Goal: Task Accomplishment & Management: Use online tool/utility

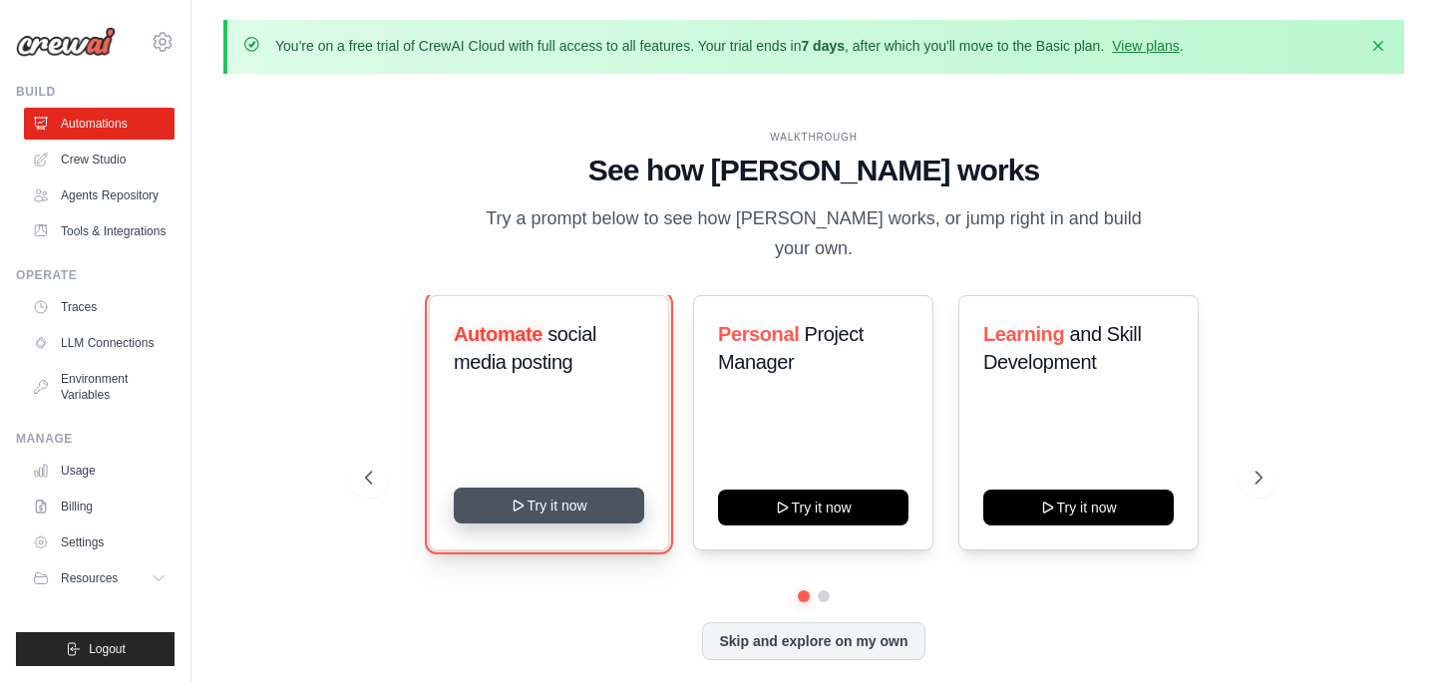
click at [593, 495] on button "Try it now" at bounding box center [549, 506] width 190 height 36
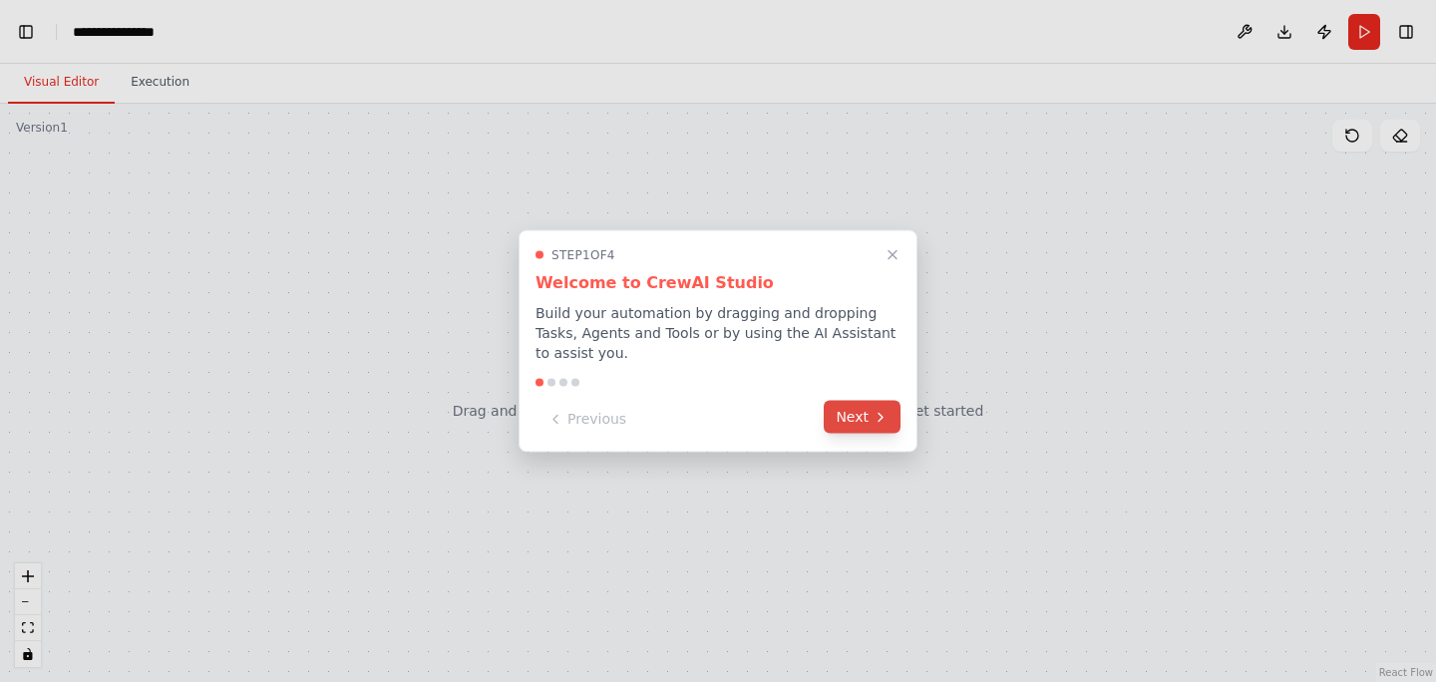
click at [858, 420] on button "Next" at bounding box center [862, 417] width 77 height 33
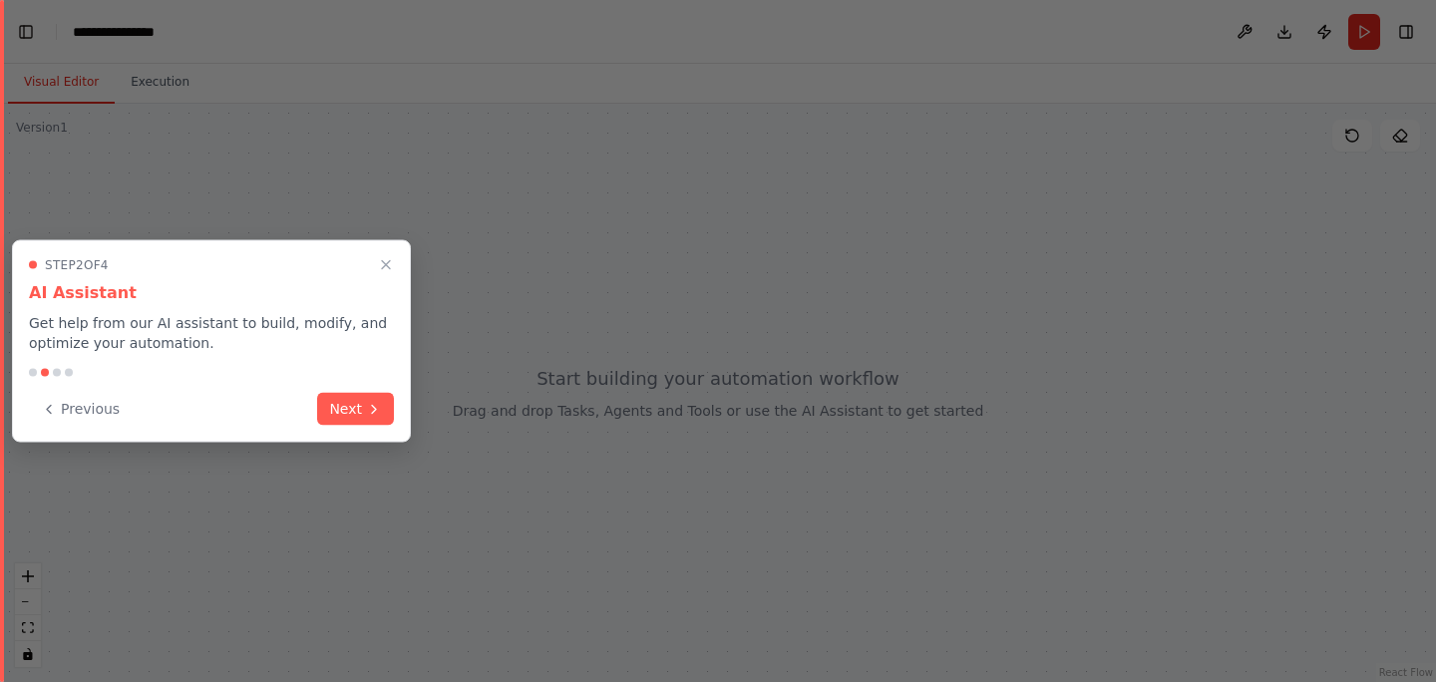
click at [858, 420] on div at bounding box center [718, 341] width 1436 height 682
click at [379, 415] on button "Next" at bounding box center [355, 407] width 77 height 33
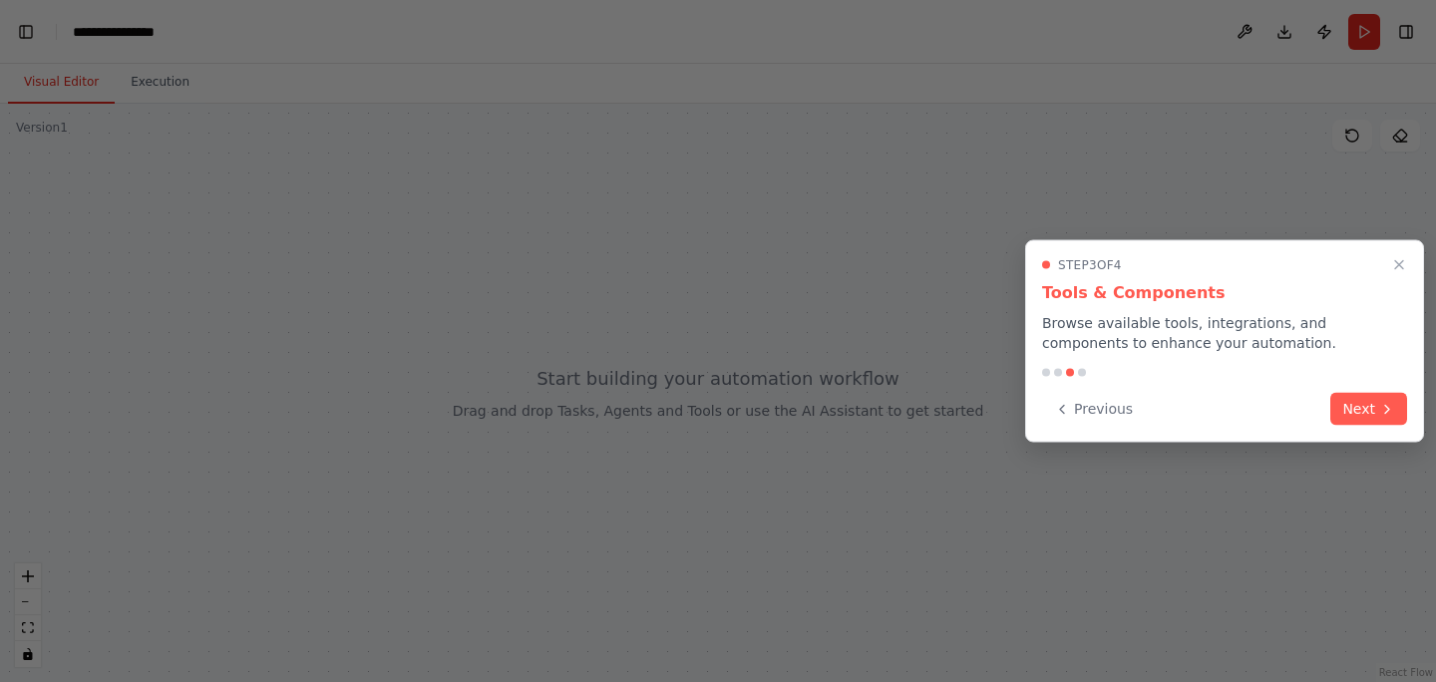
click at [1413, 410] on div "Step 3 of 4 Tools & Components Browse available tools, integrations, and compon…" at bounding box center [1224, 341] width 399 height 202
click at [1385, 410] on icon at bounding box center [1387, 407] width 4 height 8
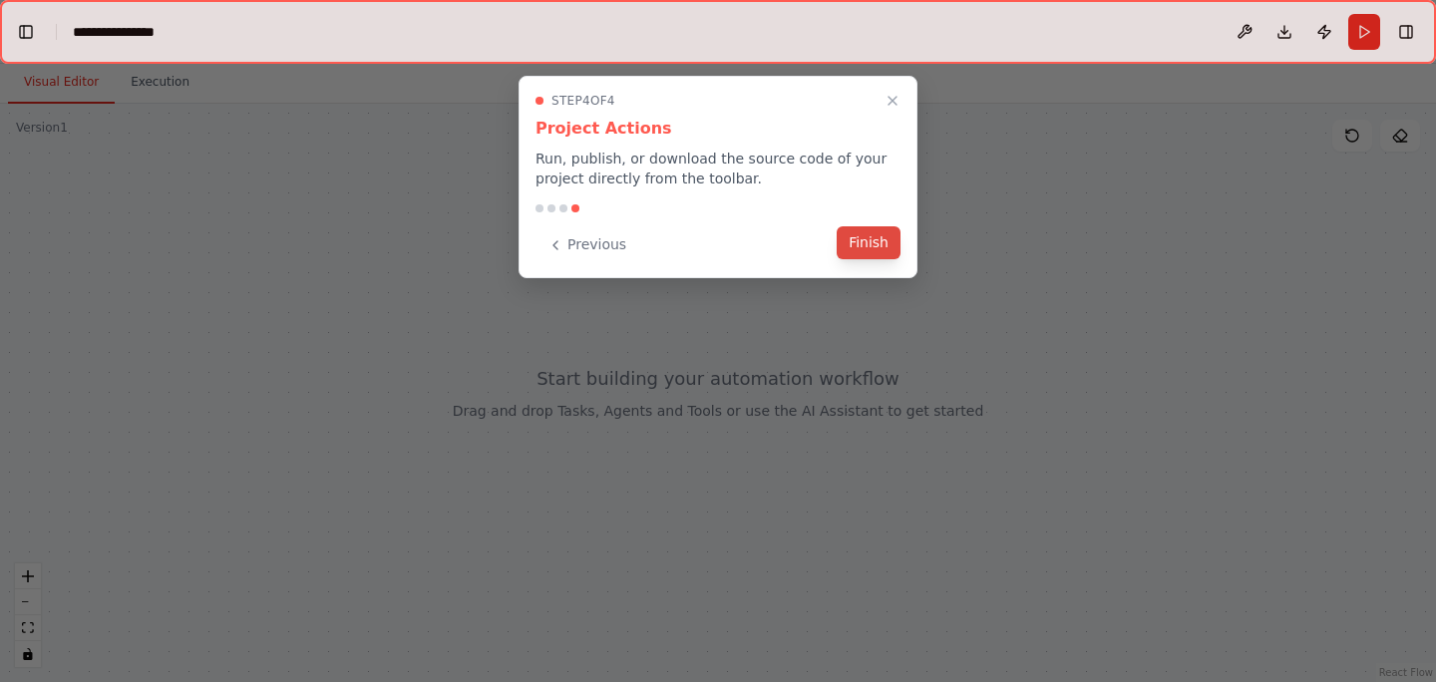
click at [850, 227] on button "Finish" at bounding box center [869, 242] width 64 height 33
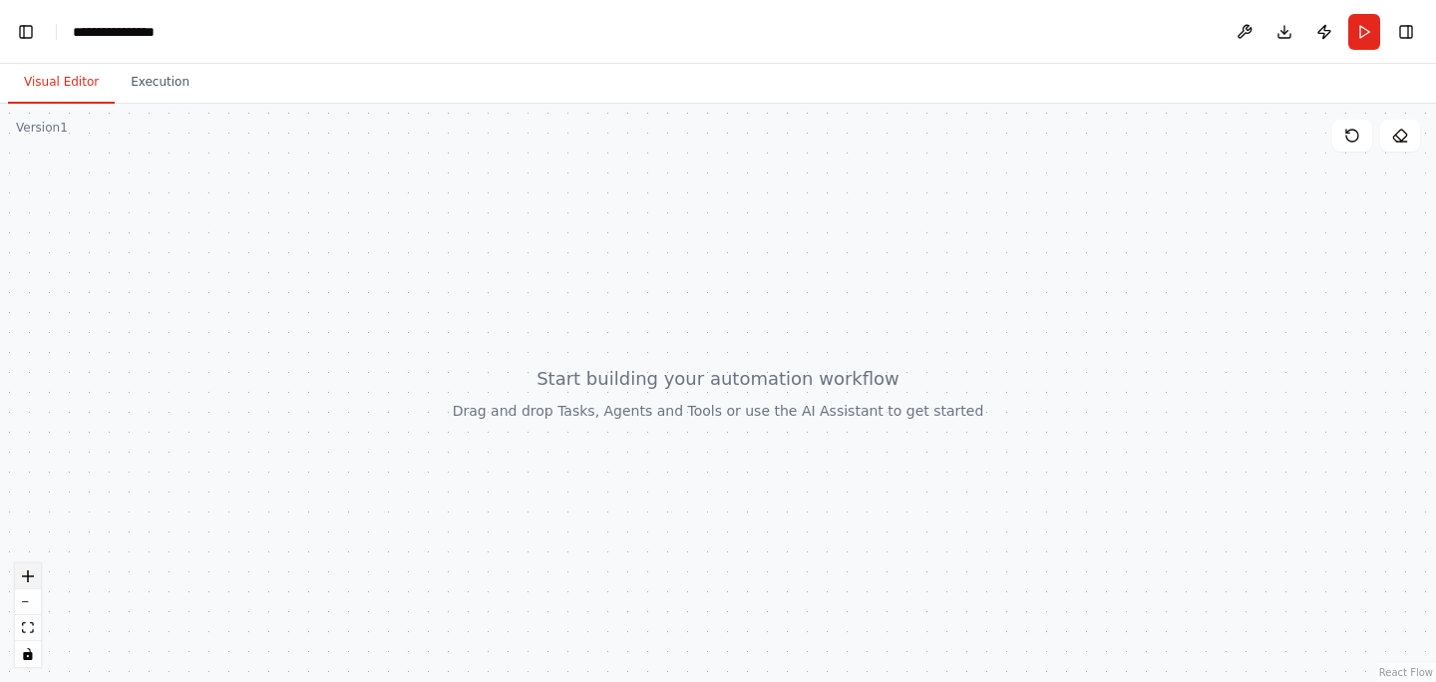
click at [20, 572] on button "zoom in" at bounding box center [28, 576] width 26 height 26
click at [27, 606] on button "zoom out" at bounding box center [28, 602] width 26 height 26
click at [142, 162] on div at bounding box center [718, 393] width 1436 height 578
click at [1397, 30] on button "Toggle Right Sidebar" at bounding box center [1406, 32] width 28 height 28
click at [1411, 35] on button "Toggle Right Sidebar" at bounding box center [1406, 32] width 28 height 28
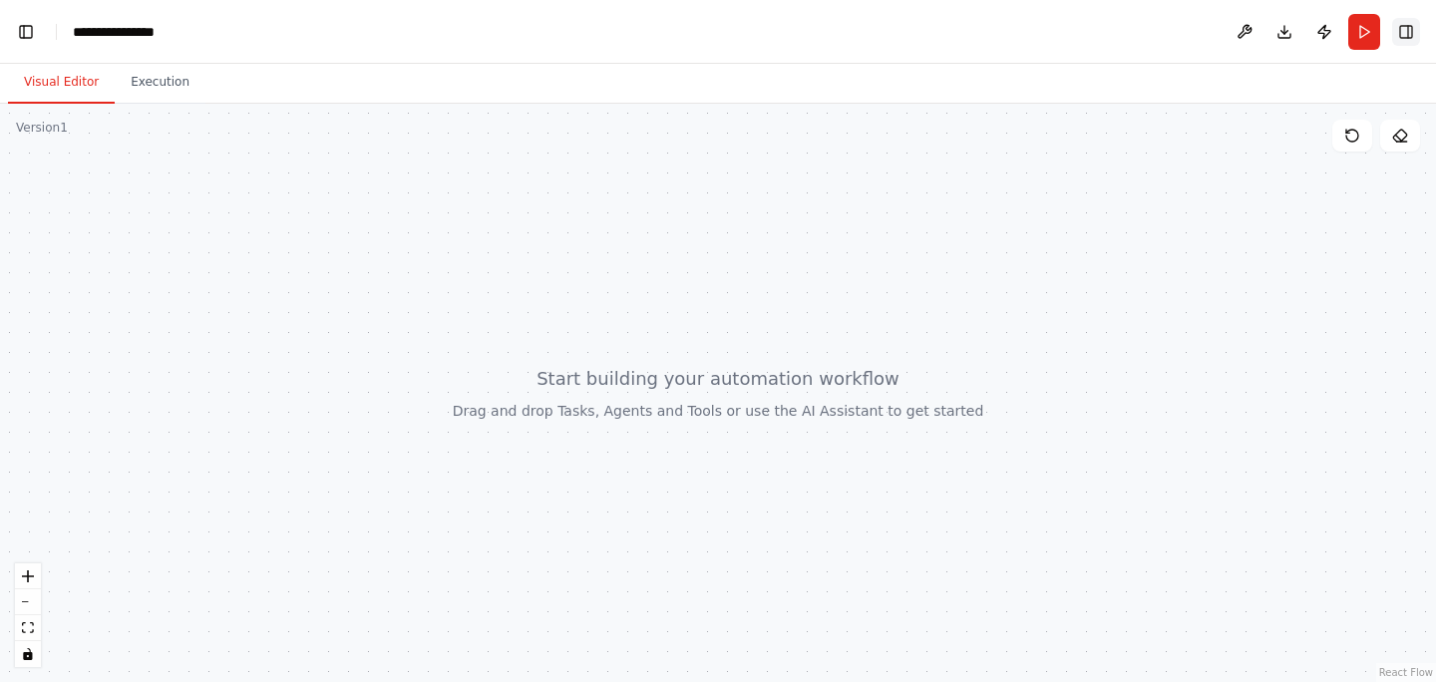
click at [1411, 35] on button "Toggle Right Sidebar" at bounding box center [1406, 32] width 28 height 28
click at [1072, 32] on button at bounding box center [1075, 32] width 32 height 36
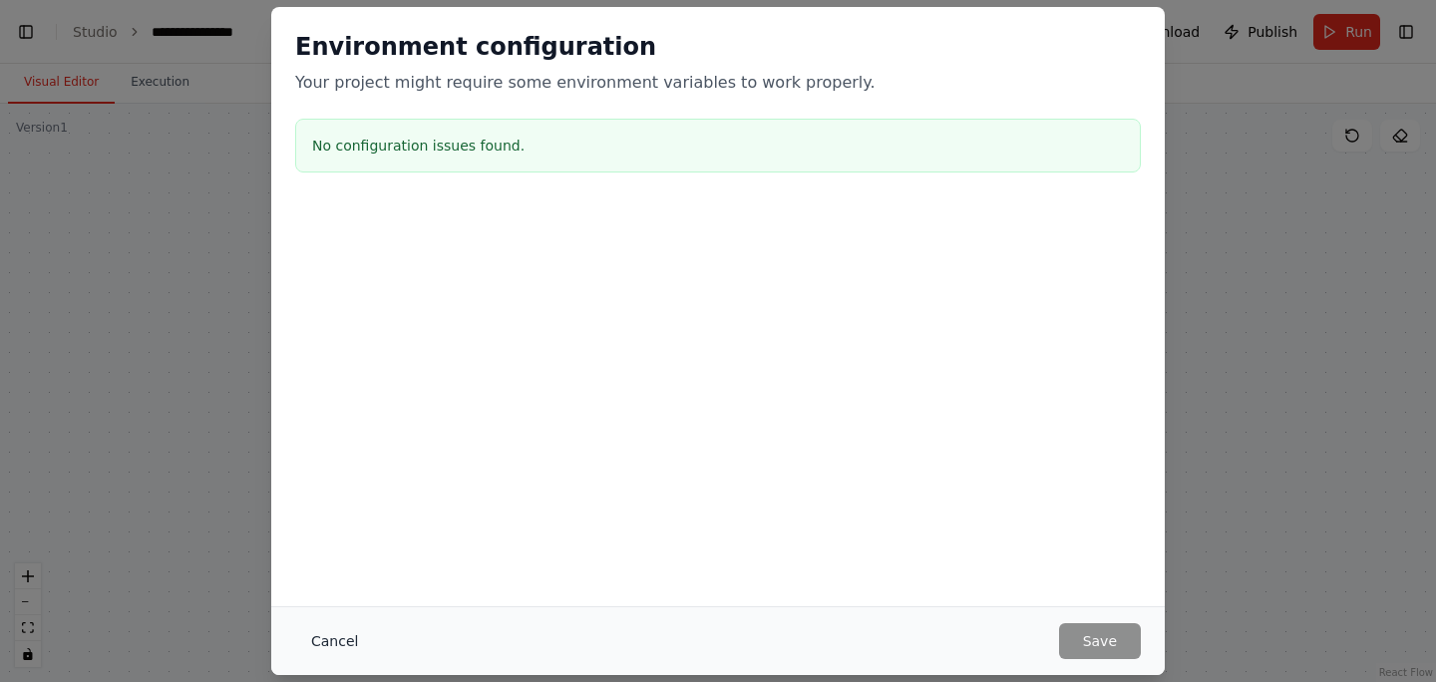
click at [357, 633] on button "Cancel" at bounding box center [334, 641] width 79 height 36
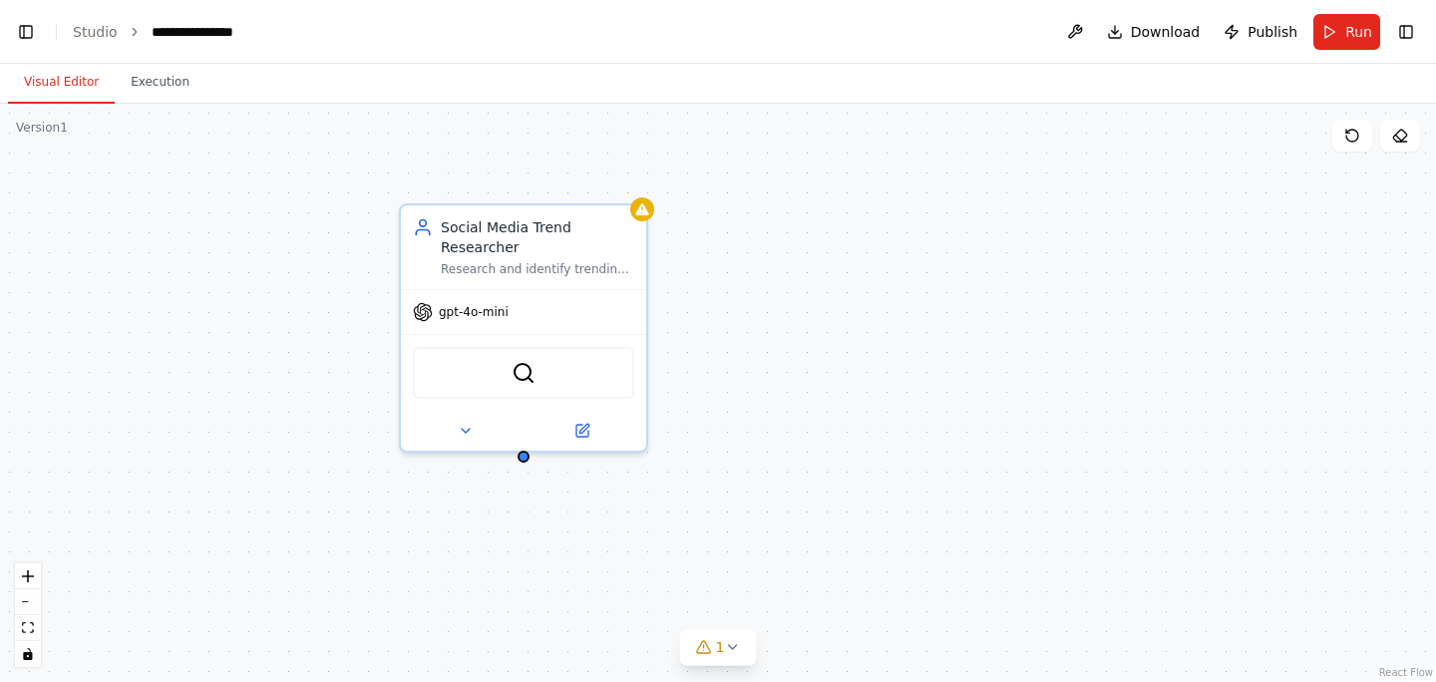
click at [686, 357] on div "Social Media Trend Researcher Research and identify trending topics, hashtags, …" at bounding box center [718, 393] width 1436 height 578
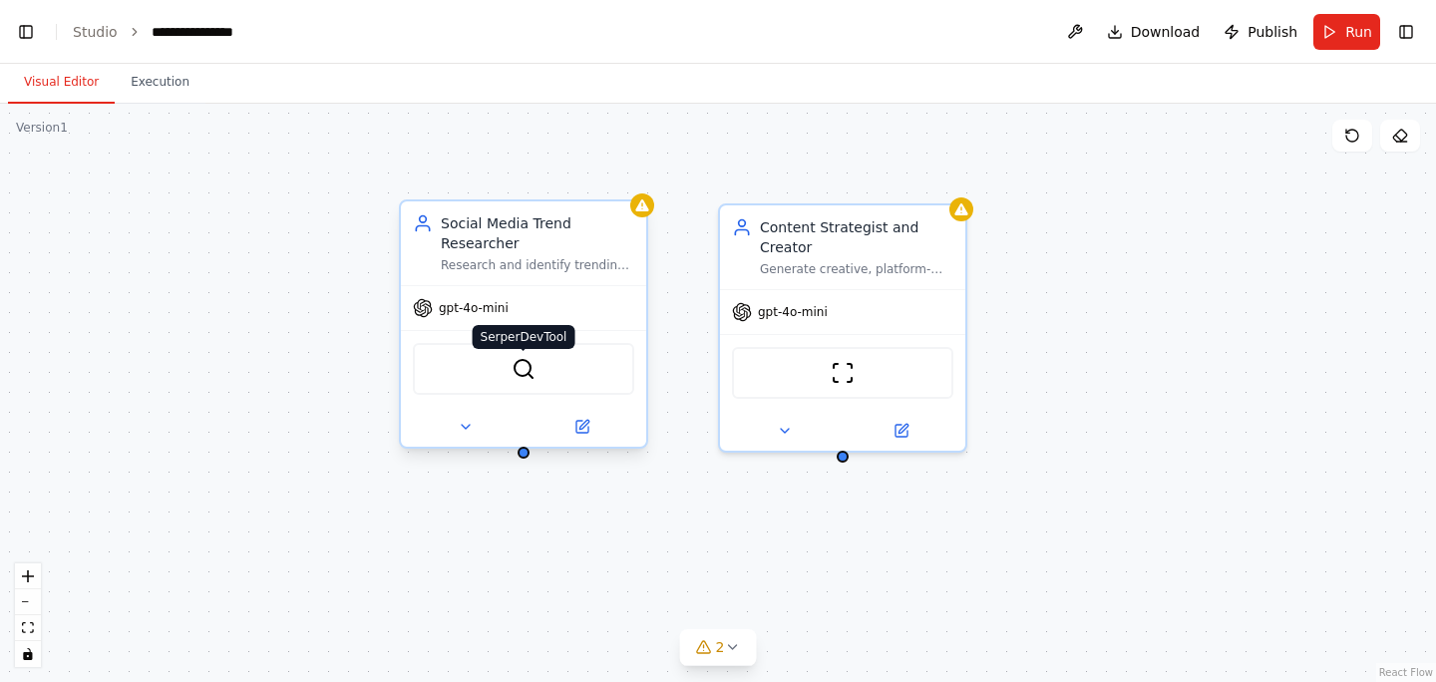
click at [520, 376] on img at bounding box center [524, 369] width 24 height 24
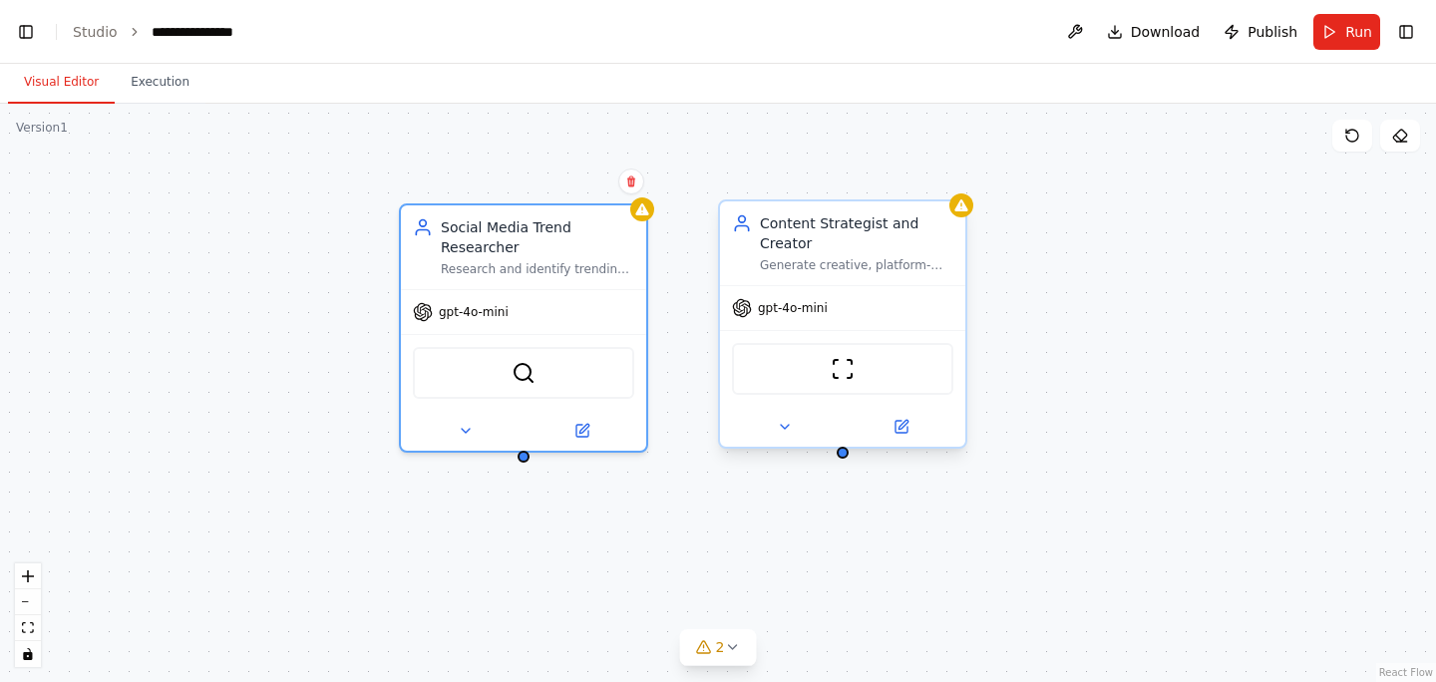
click at [826, 370] on div "ScrapeWebsiteTool" at bounding box center [842, 369] width 221 height 52
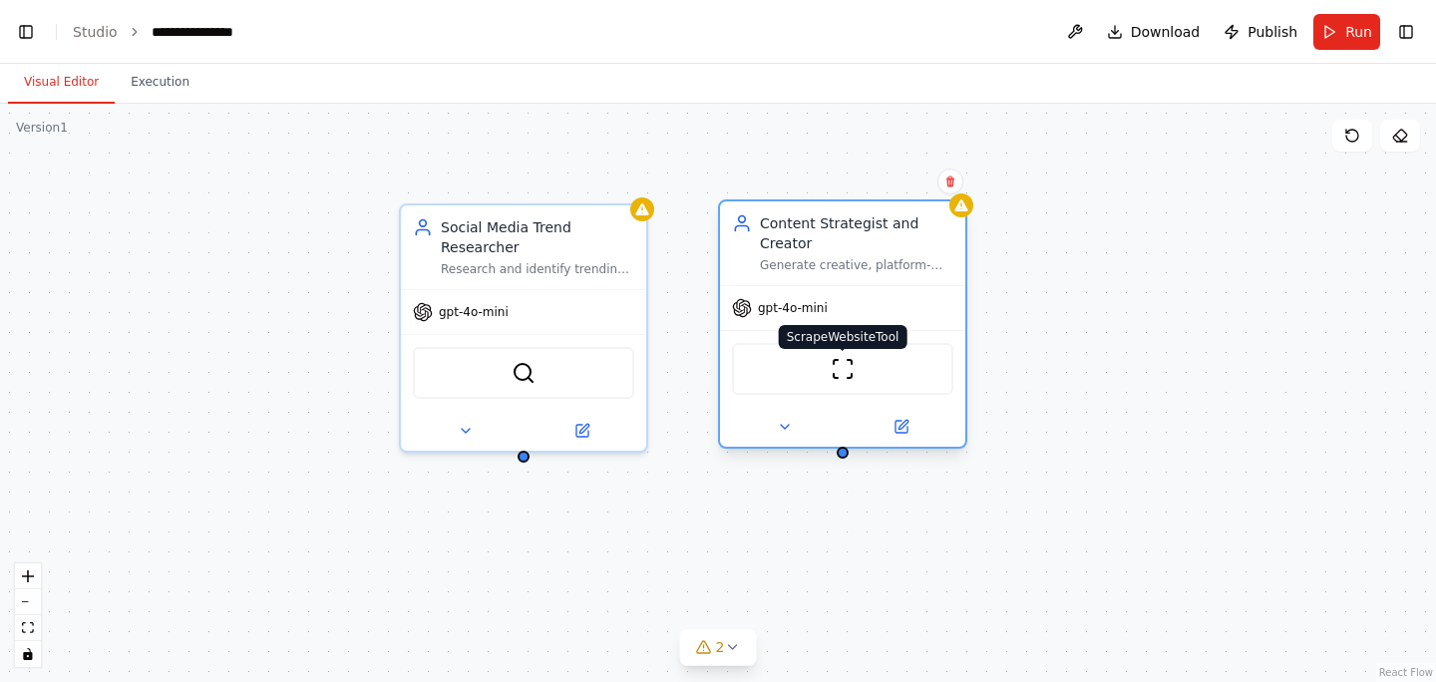
click at [841, 374] on img at bounding box center [843, 369] width 24 height 24
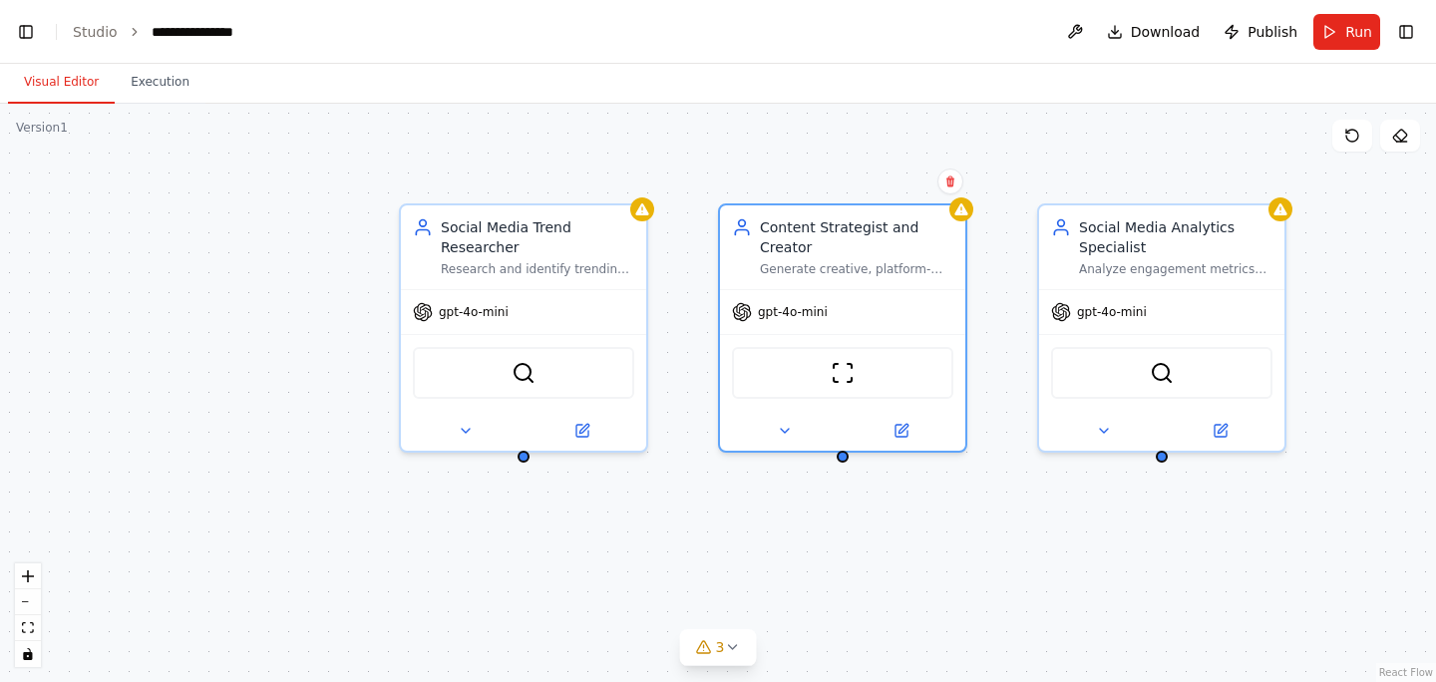
click at [837, 515] on div "Social Media Trend Researcher Research and identify trending topics, hashtags, …" at bounding box center [718, 393] width 1436 height 578
click at [723, 539] on div "Social Media Trend Researcher Research and identify trending topics, hashtags, …" at bounding box center [718, 393] width 1436 height 578
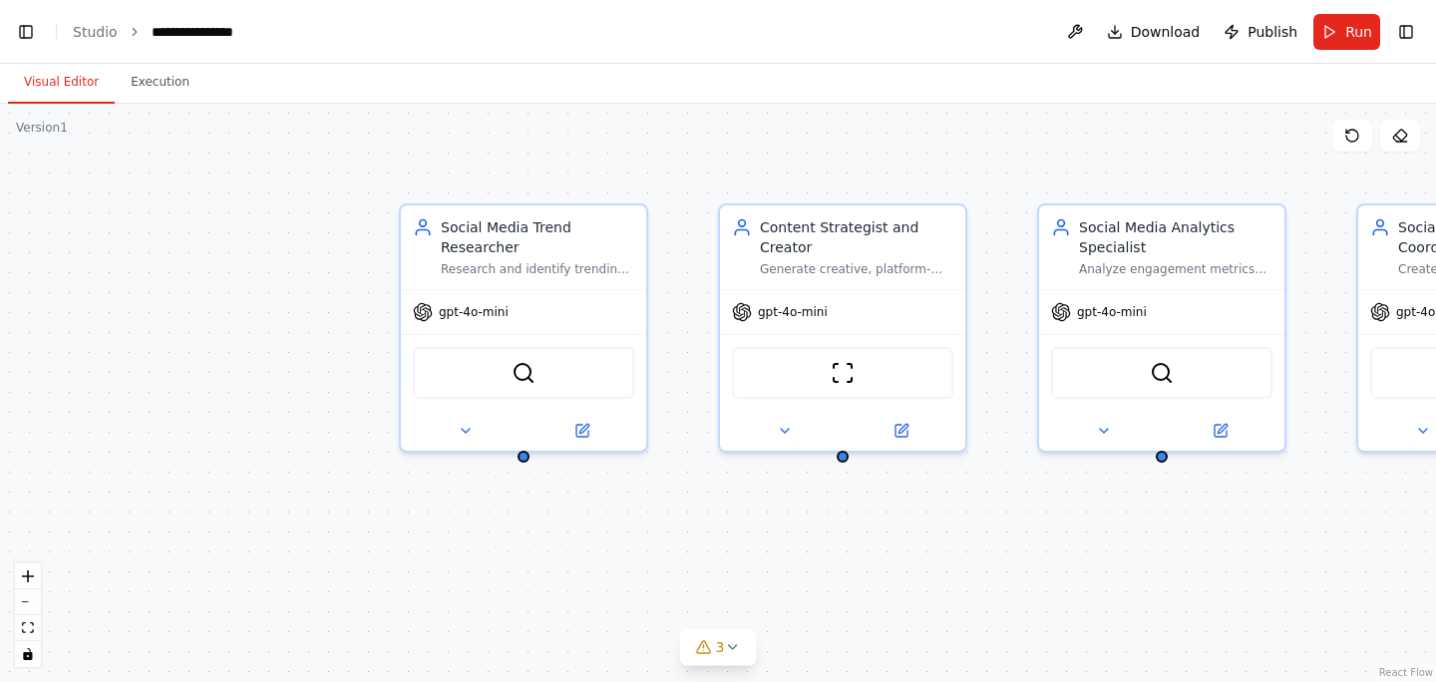
click at [690, 206] on div "Social Media Trend Researcher Research and identify trending topics, hashtags, …" at bounding box center [718, 393] width 1436 height 578
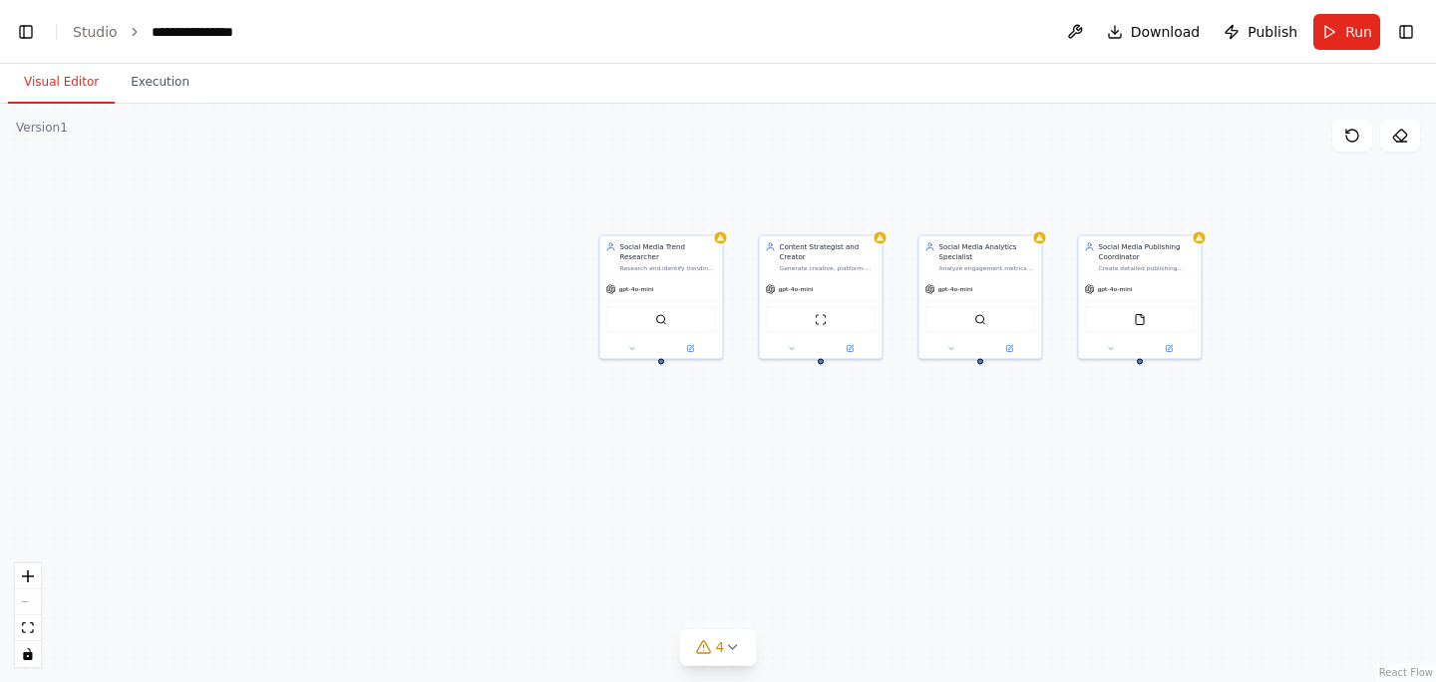
click at [829, 393] on div "Social Media Trend Researcher Research and identify trending topics, hashtags, …" at bounding box center [718, 393] width 1436 height 578
click at [1180, 355] on div at bounding box center [1140, 347] width 123 height 20
